Goal: Task Accomplishment & Management: Manage account settings

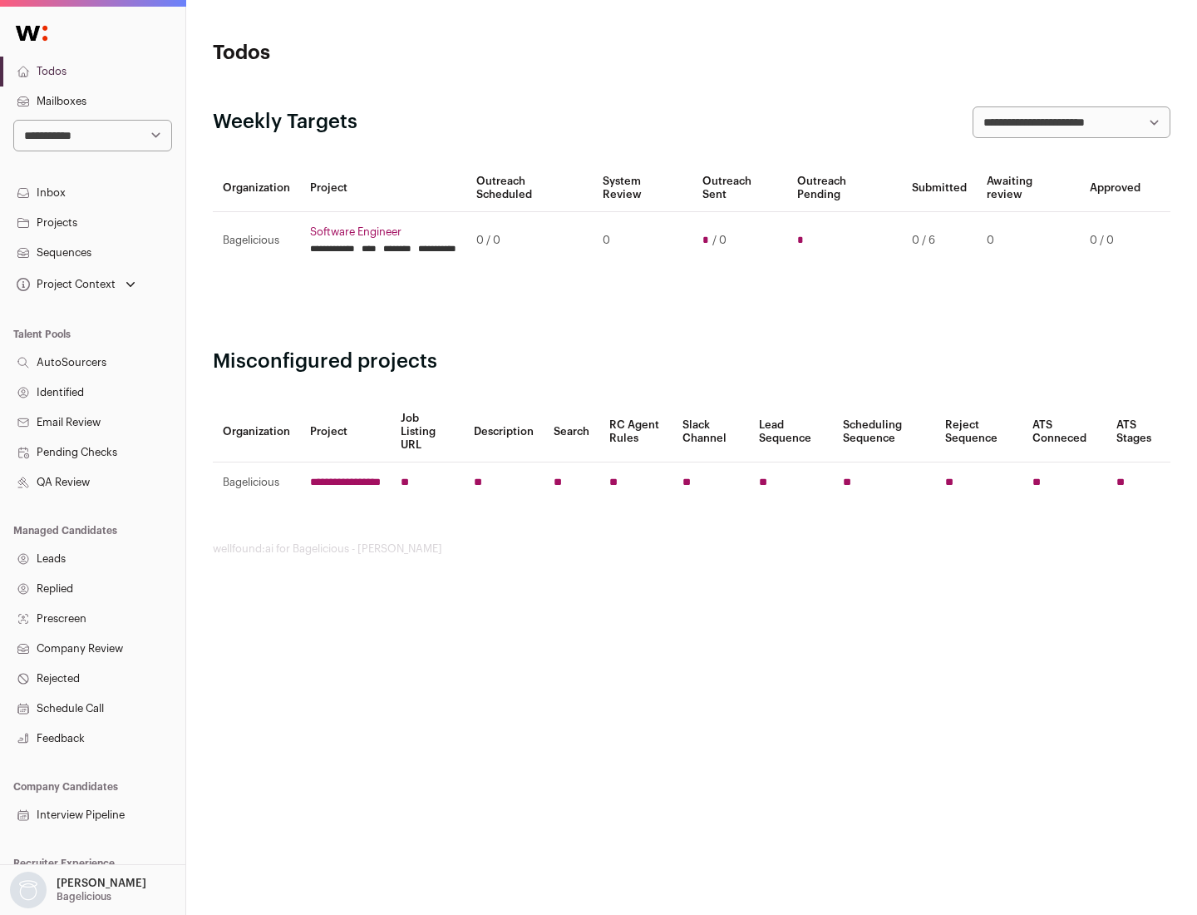
click at [92, 222] on link "Projects" at bounding box center [92, 223] width 185 height 30
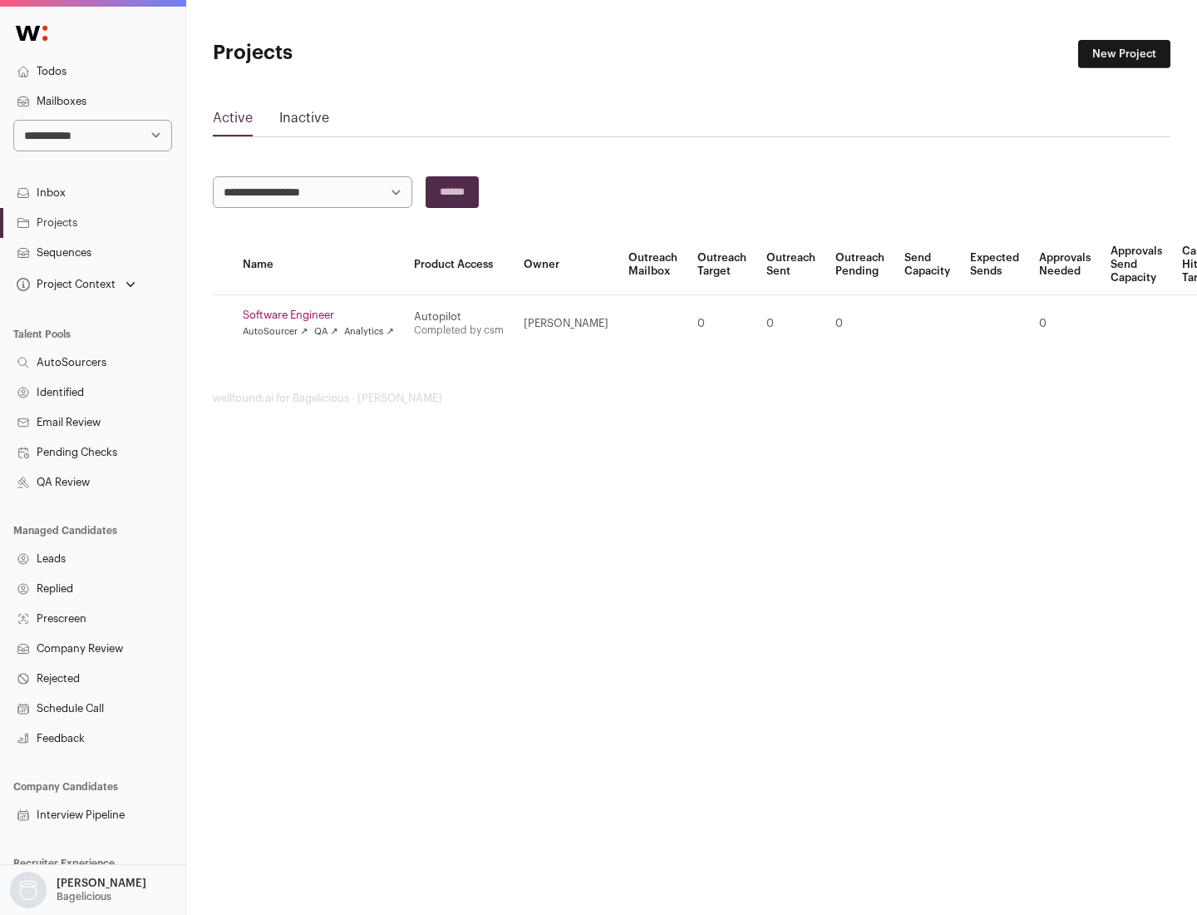
click at [323, 315] on link "Software Engineer" at bounding box center [318, 314] width 151 height 13
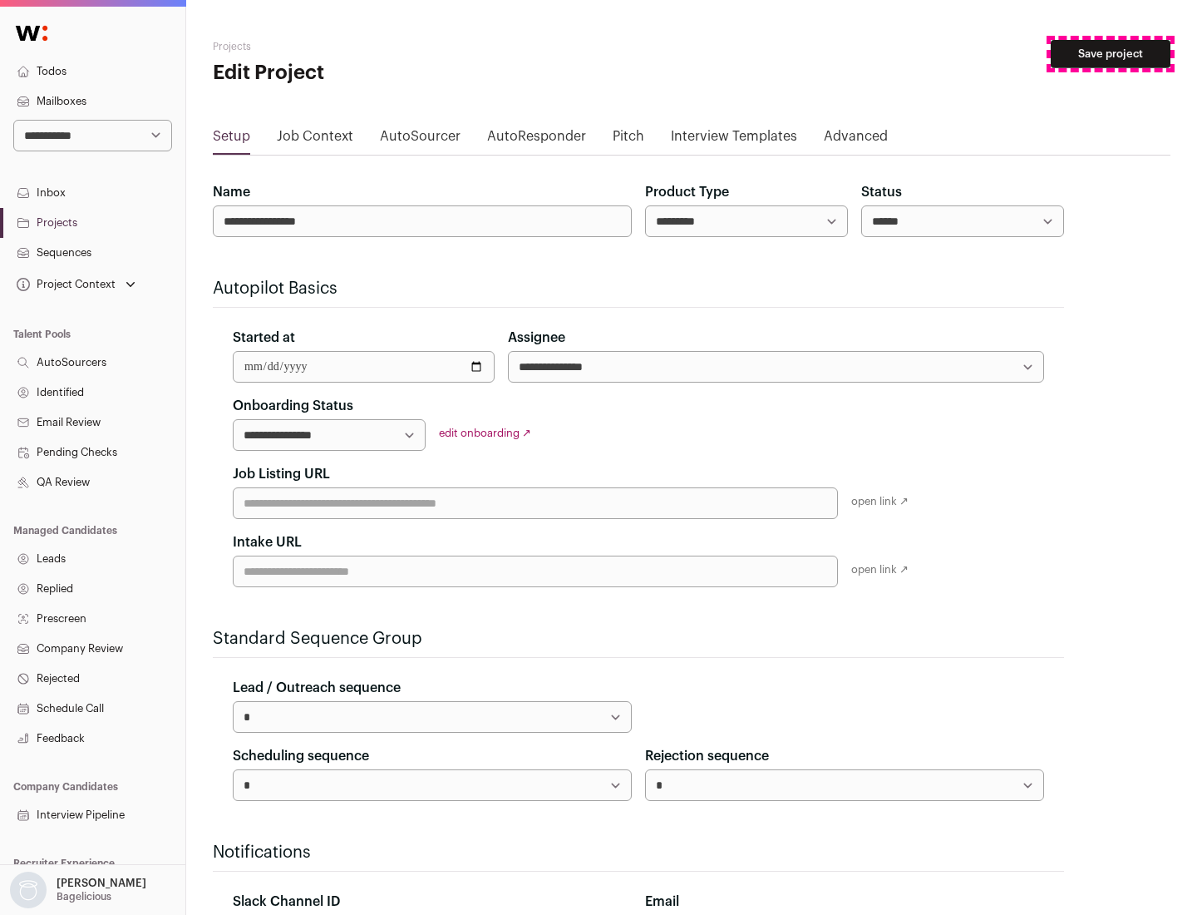
click at [1111, 54] on button "Save project" at bounding box center [1111, 54] width 120 height 28
